Goal: Obtain resource: Obtain resource

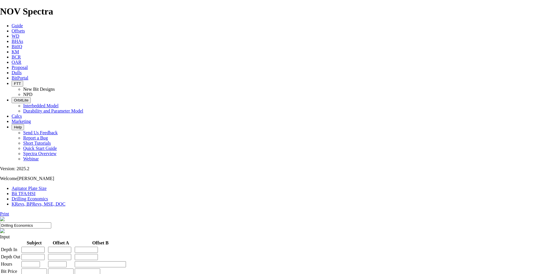
click at [25, 28] on span "Offsets" at bounding box center [18, 30] width 13 height 5
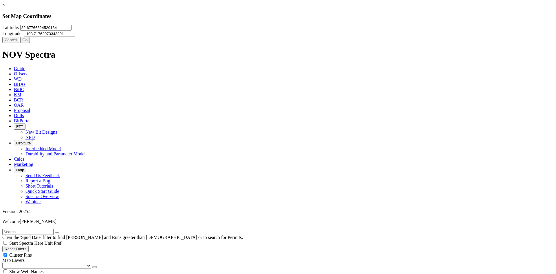
click at [72, 31] on input "32.67766324529134" at bounding box center [45, 28] width 51 height 6
paste input "3267766324529134"
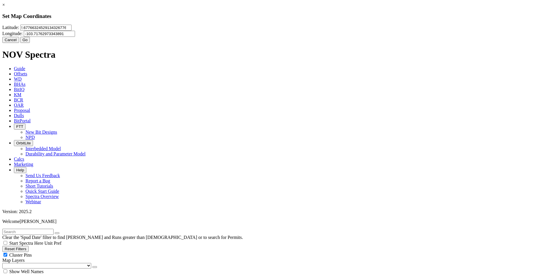
type input "32.677663245291343267766324529134"
click at [75, 37] on input "-103.71762973343891" at bounding box center [49, 34] width 51 height 6
paste input "number"
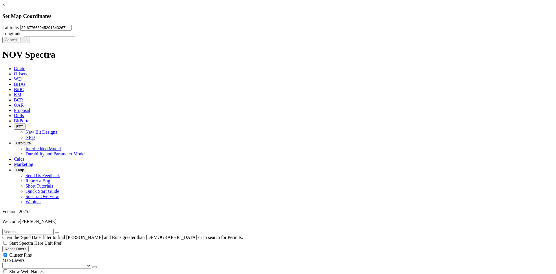
click at [72, 31] on input "32.677663245291343267766324529134" at bounding box center [45, 28] width 51 height 6
paste input "569669"
type input "32.569669"
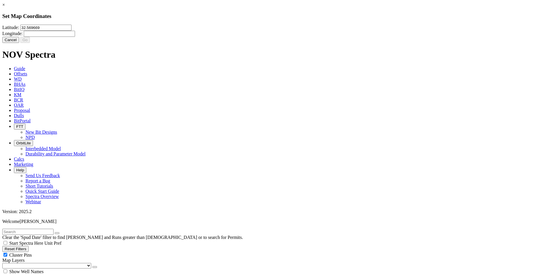
click at [75, 37] on input "Longitude:" at bounding box center [49, 34] width 51 height 6
type input "-104.157673"
click at [30, 43] on button "Go" at bounding box center [25, 40] width 10 height 6
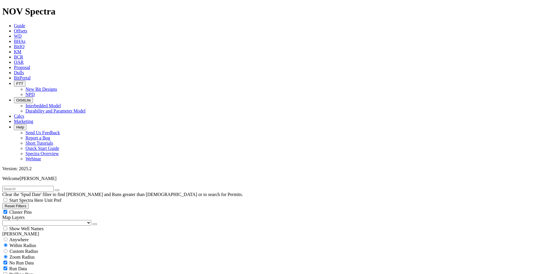
click at [8, 249] on input "radio" at bounding box center [6, 251] width 4 height 4
radio input "true"
radio input "false"
click at [41, 260] on input "number" at bounding box center [27, 263] width 51 height 6
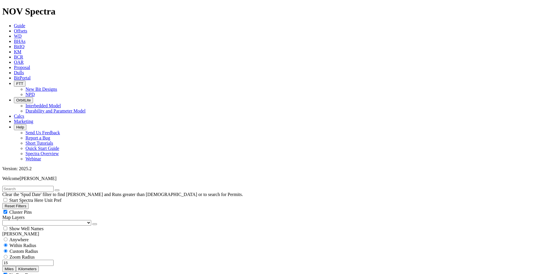
type input "15"
click at [16, 266] on button "Miles" at bounding box center [9, 269] width 14 height 6
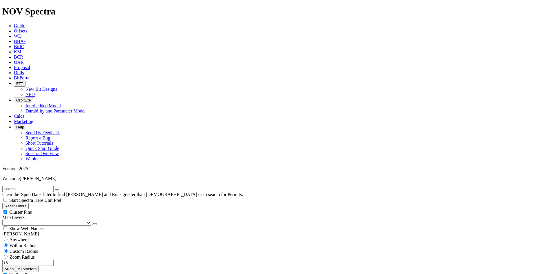
type input "7"
type input "8"
checkbox input "false"
type input "8.5"
